Goal: Task Accomplishment & Management: Manage account settings

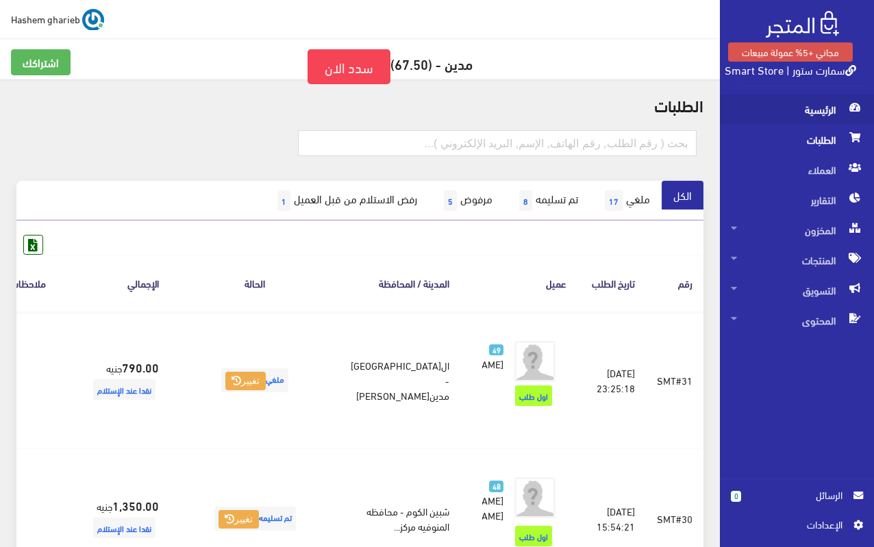
click at [831, 105] on span "الرئيسية" at bounding box center [797, 110] width 132 height 30
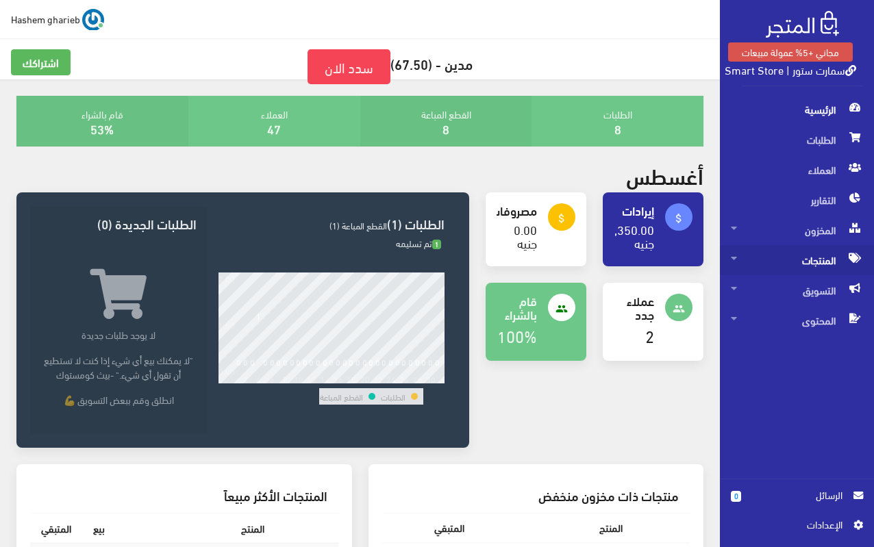
click at [818, 262] on span "المنتجات" at bounding box center [797, 260] width 132 height 30
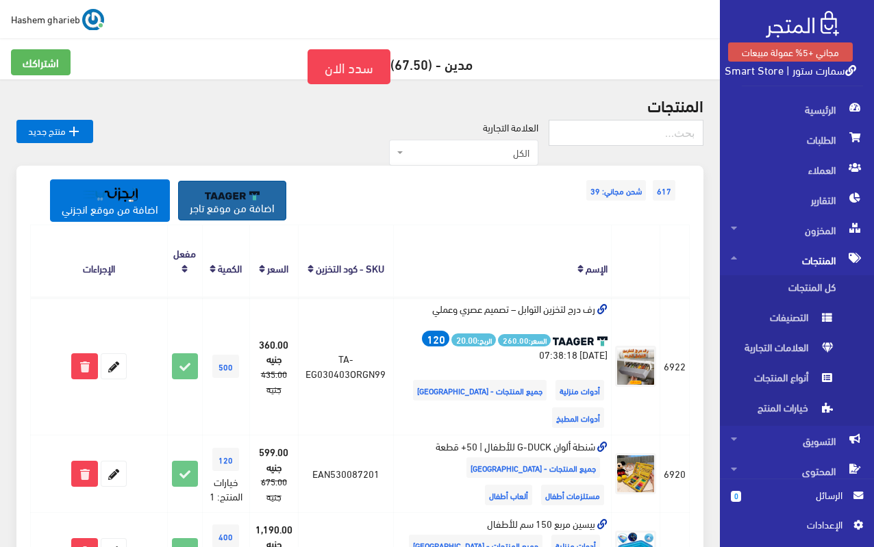
click at [249, 203] on link "اضافة من موقع تاجر" at bounding box center [232, 201] width 108 height 40
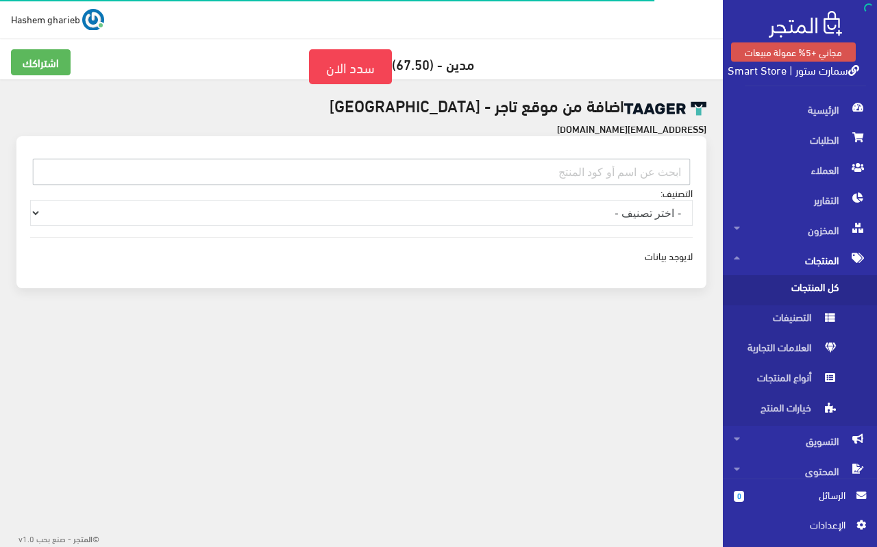
click at [571, 172] on input "text" at bounding box center [361, 172] width 657 height 26
paste input "EG0104015IN10"
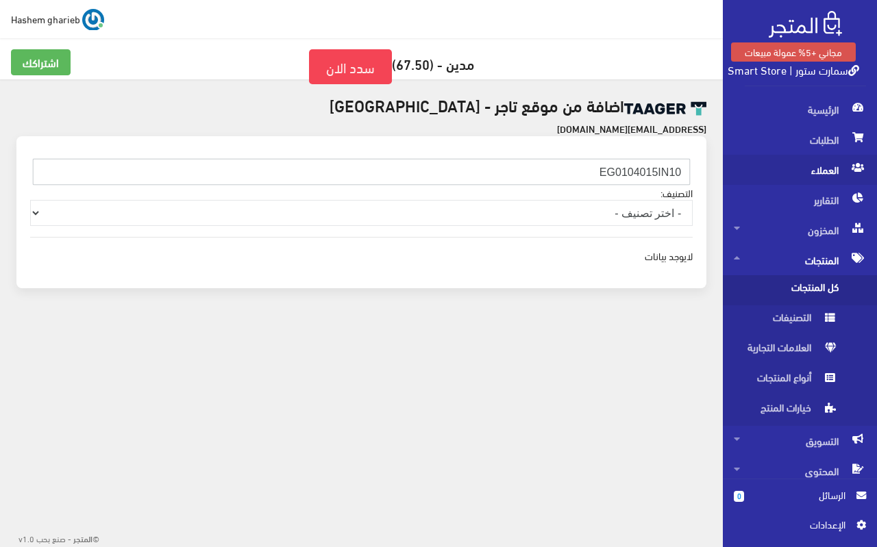
drag, startPoint x: 579, startPoint y: 164, endPoint x: 745, endPoint y: 160, distance: 166.5
click at [745, 160] on div "مجاني +5% عمولة مبيعات سمارت ستور | Smart Store الرئيسية الطلبات 0 " at bounding box center [438, 182] width 877 height 365
paste input "30501SAMN99"
type input "EG030501SAMN99"
drag, startPoint x: 562, startPoint y: 169, endPoint x: 689, endPoint y: 174, distance: 126.8
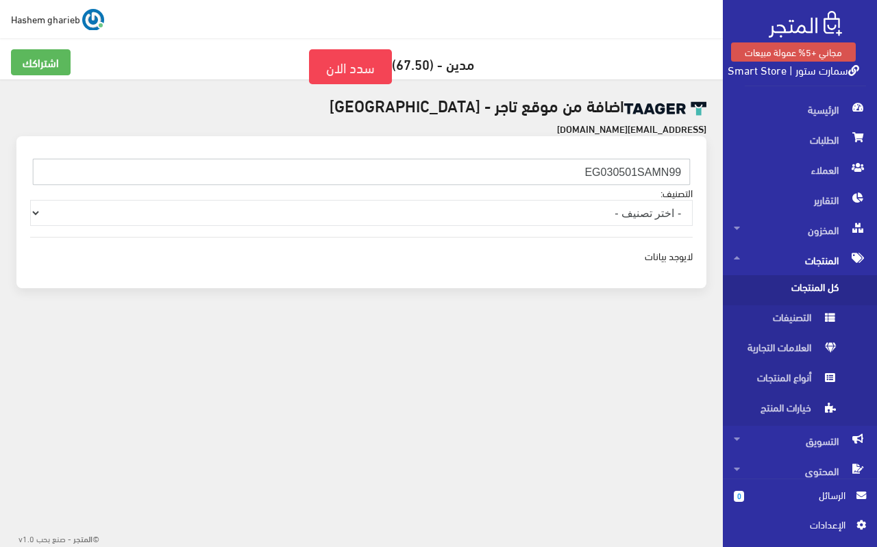
click at [689, 174] on input "EG030501SAMN99" at bounding box center [361, 172] width 657 height 26
click at [803, 286] on span "كل المنتجات" at bounding box center [786, 290] width 104 height 30
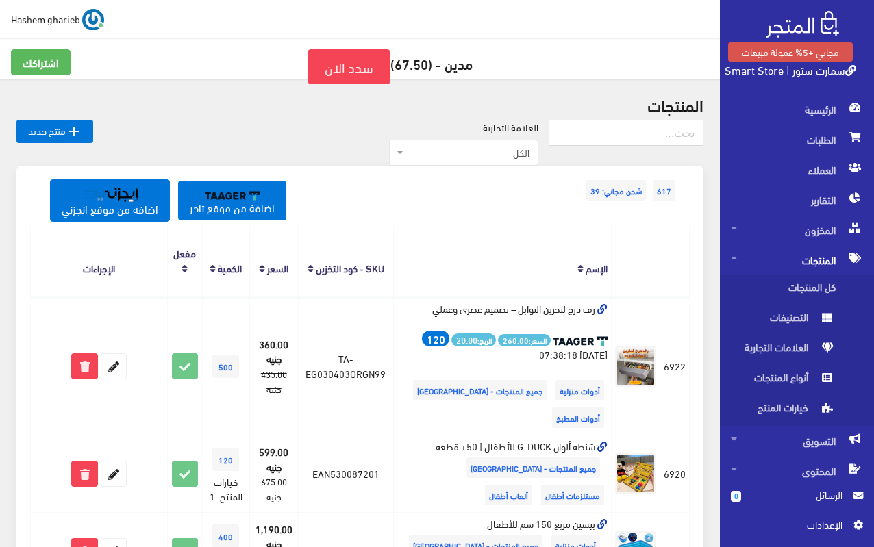
scroll to position [411, 0]
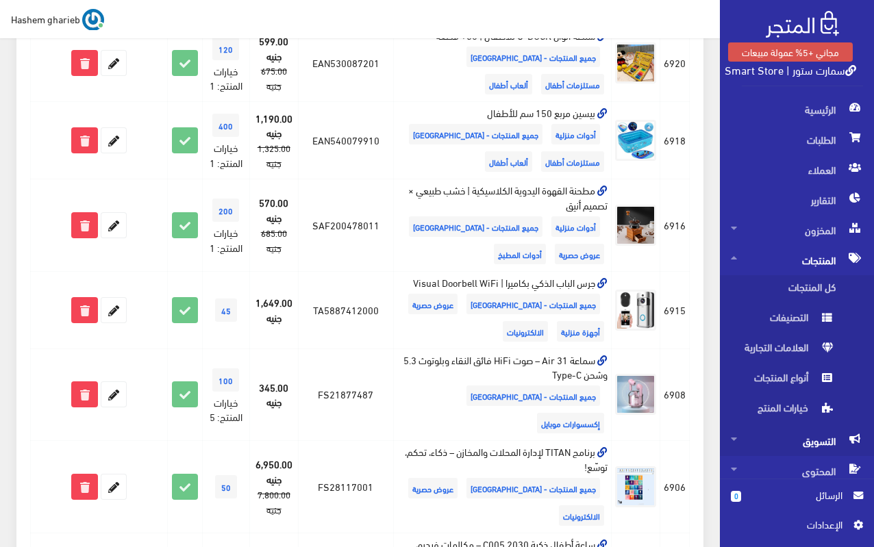
click at [794, 443] on span "التسويق" at bounding box center [797, 441] width 132 height 30
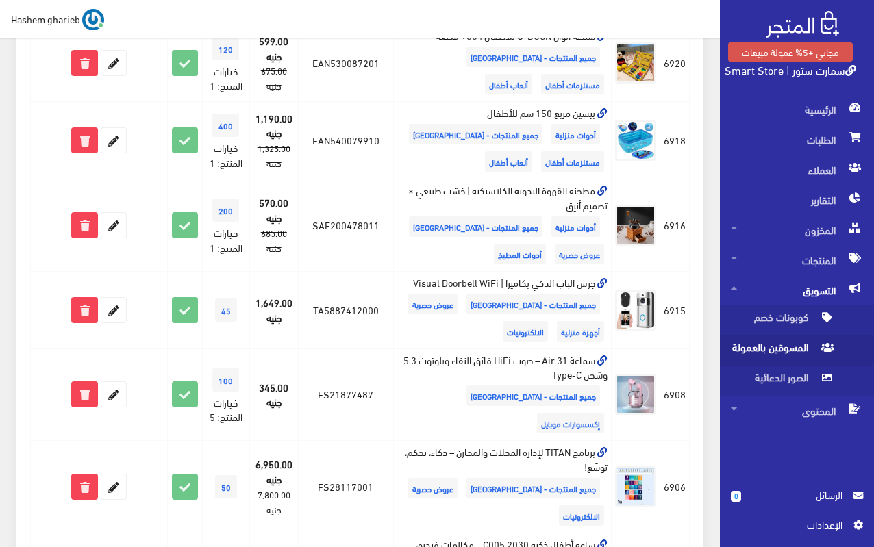
click at [788, 345] on span "المسوقين بالعمولة" at bounding box center [783, 351] width 104 height 30
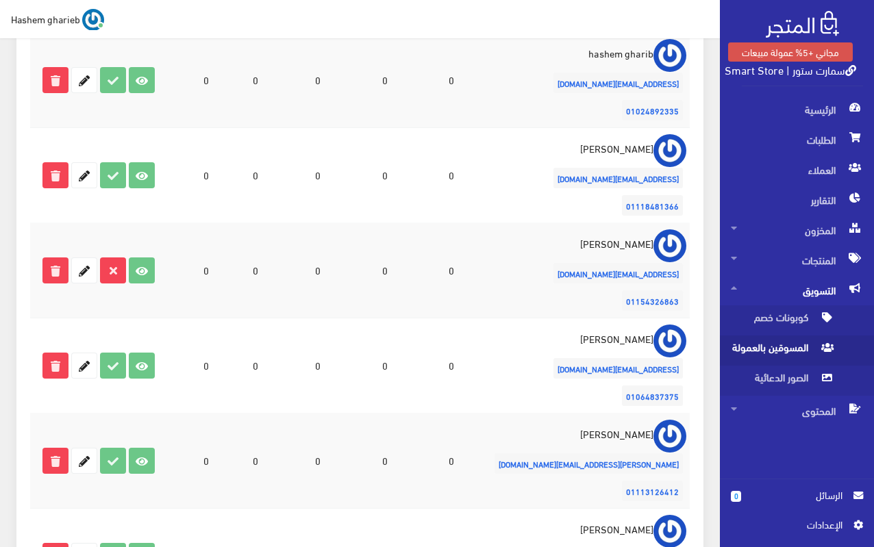
scroll to position [479, 0]
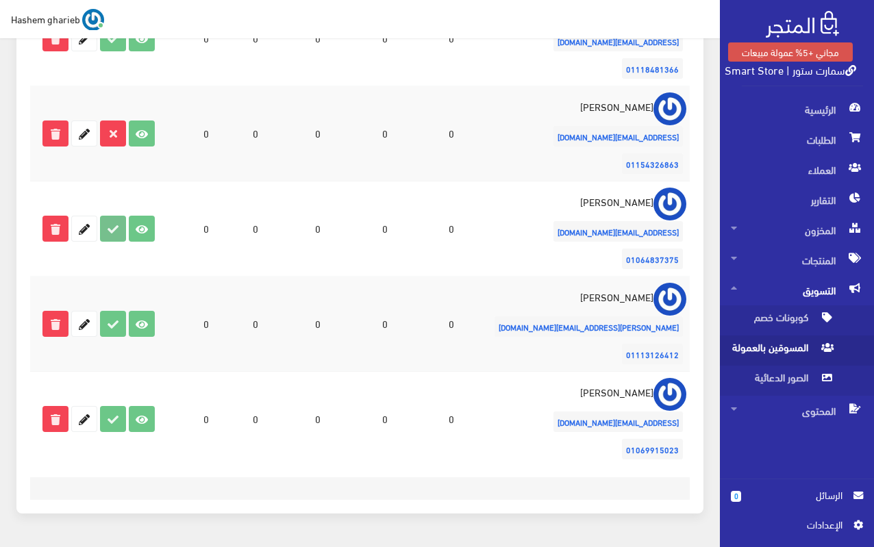
click at [116, 229] on icon at bounding box center [113, 228] width 25 height 25
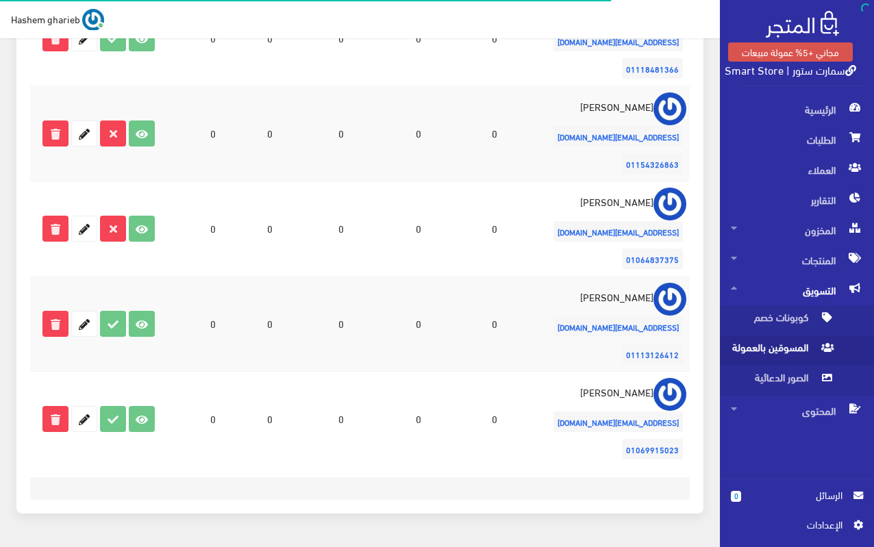
scroll to position [479, 0]
click at [118, 325] on icon at bounding box center [113, 324] width 25 height 25
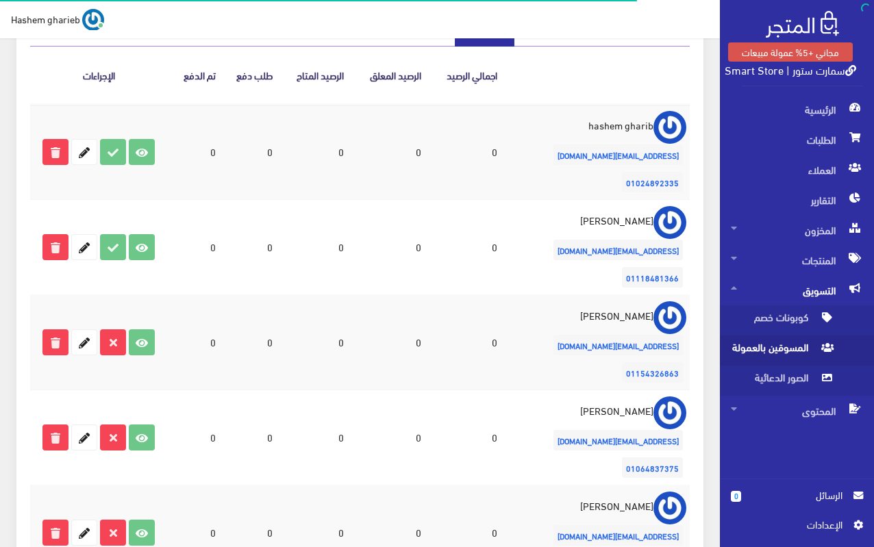
scroll to position [523, 0]
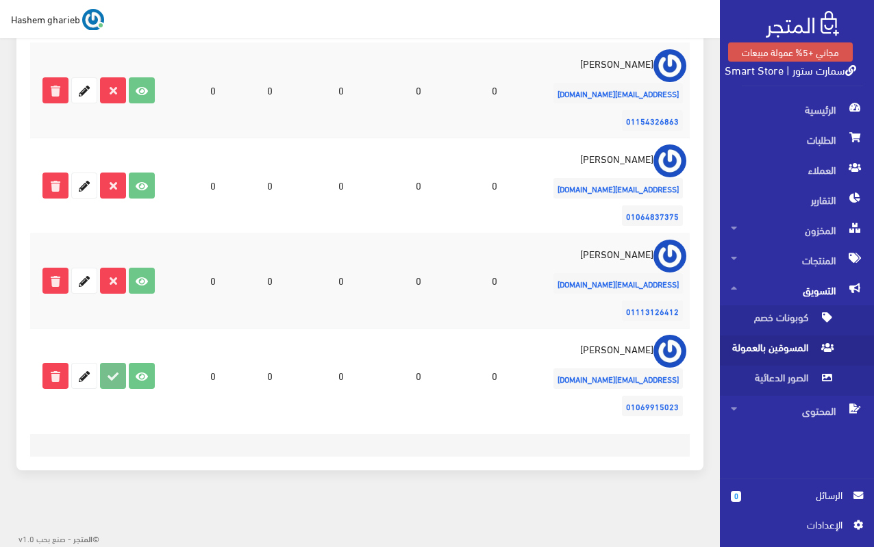
click at [112, 376] on icon at bounding box center [113, 376] width 25 height 25
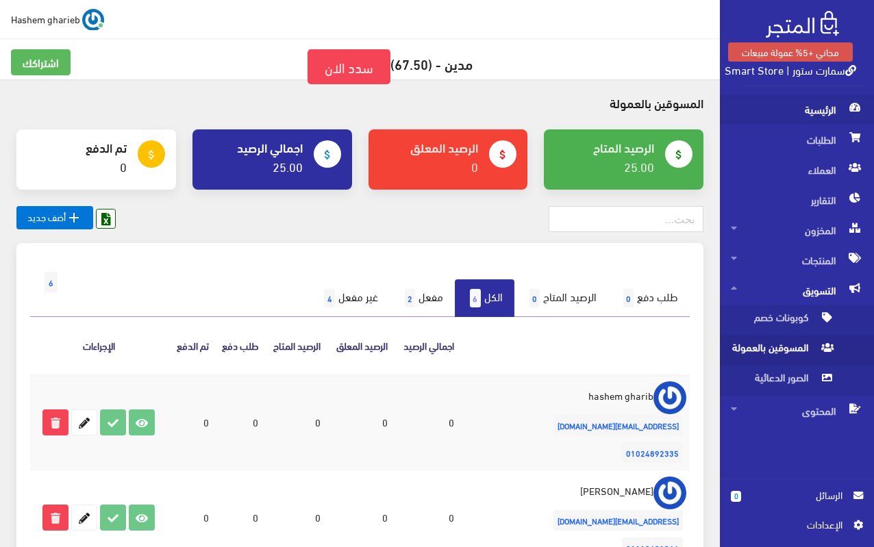
click at [828, 110] on span "الرئيسية" at bounding box center [797, 110] width 132 height 30
